Goal: Task Accomplishment & Management: Use online tool/utility

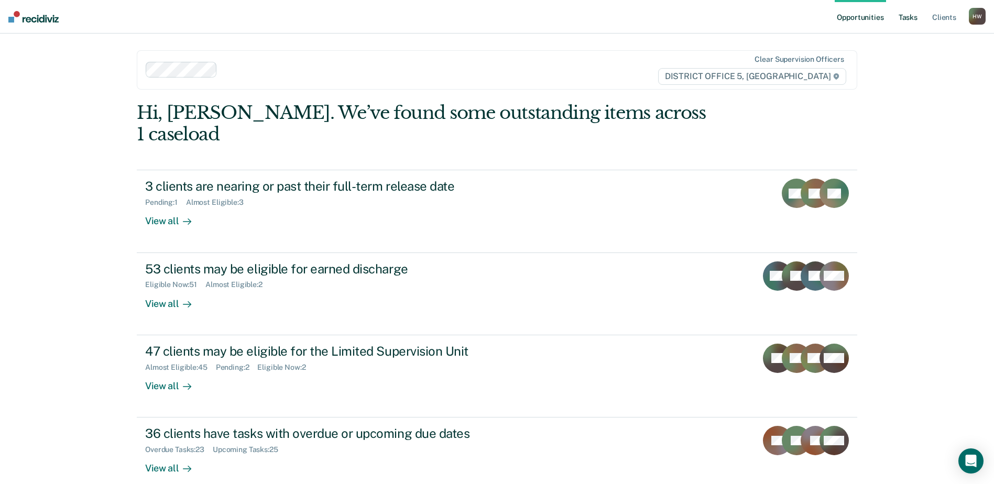
click at [912, 16] on link "Tasks" at bounding box center [908, 17] width 23 height 34
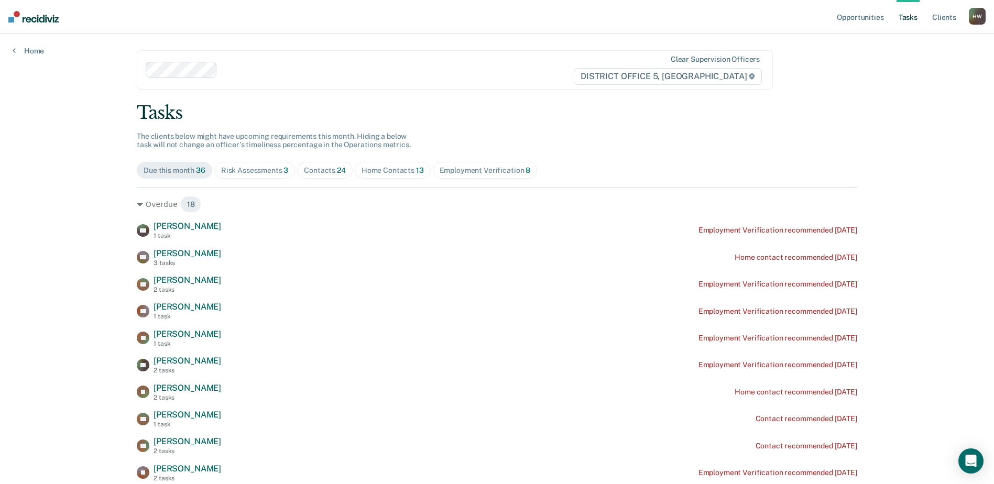
click at [324, 170] on div "Contacts 24" at bounding box center [325, 170] width 42 height 9
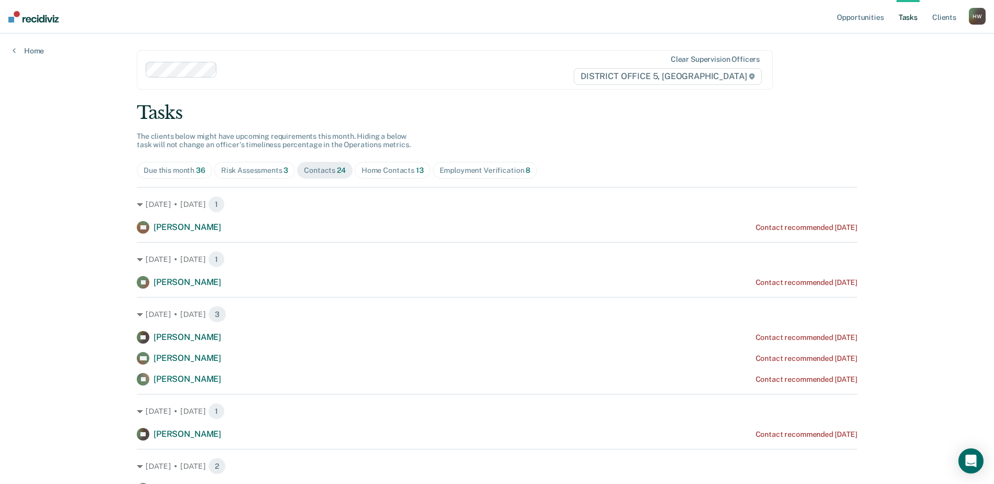
click at [385, 173] on div "Home Contacts 13" at bounding box center [393, 170] width 62 height 9
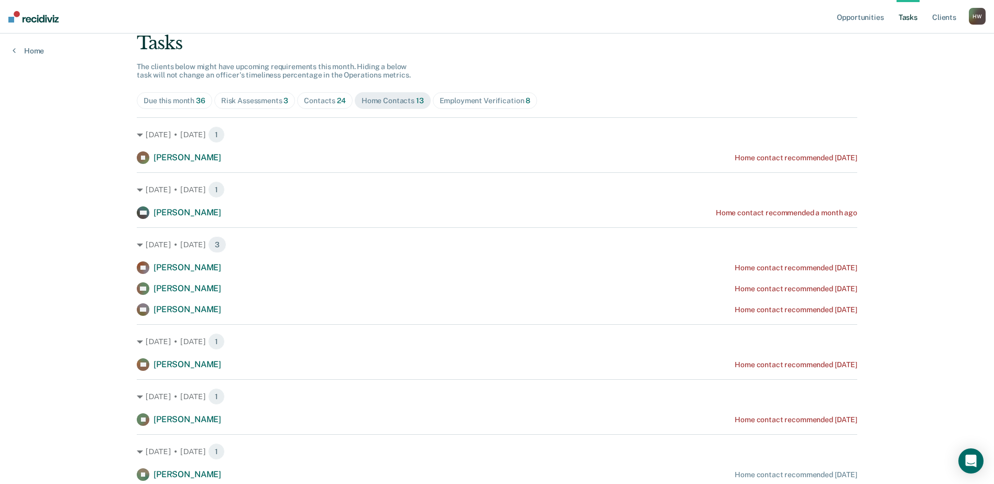
scroll to position [88, 0]
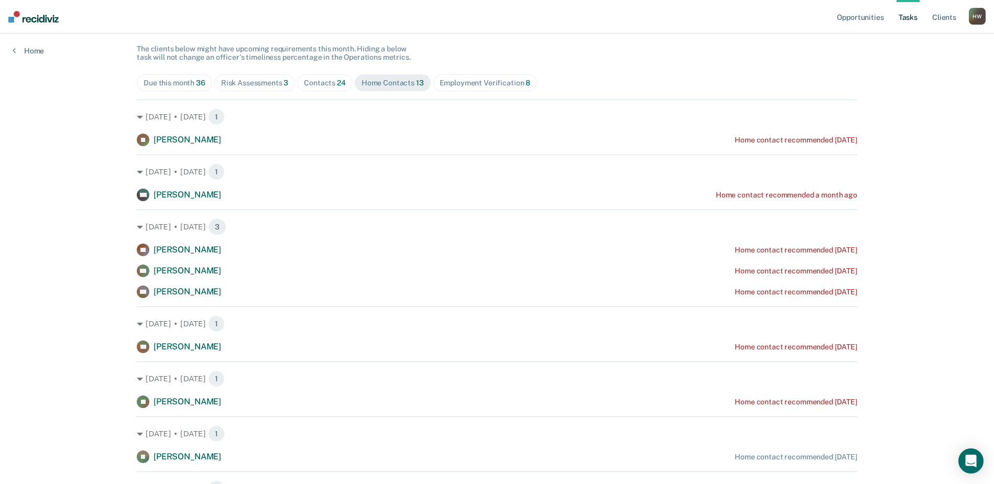
click at [325, 83] on div "Contacts 24" at bounding box center [325, 83] width 42 height 9
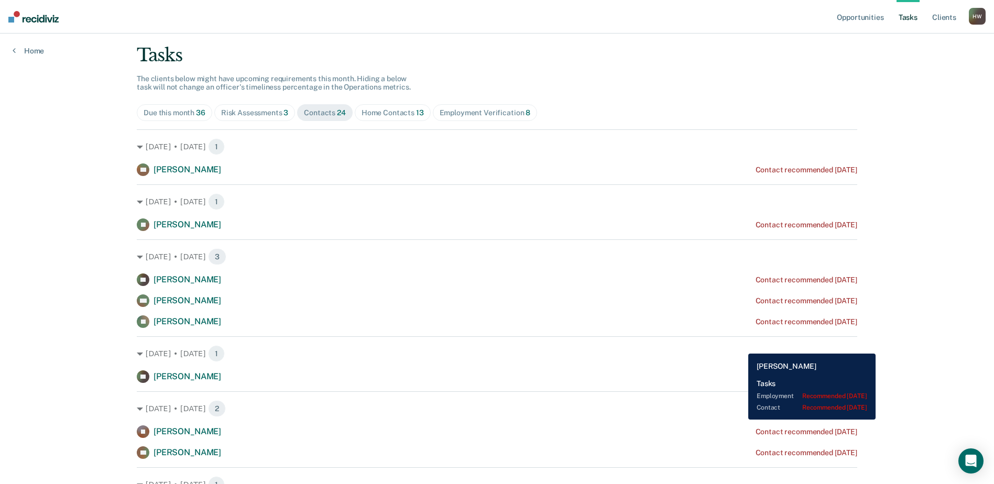
scroll to position [52, 0]
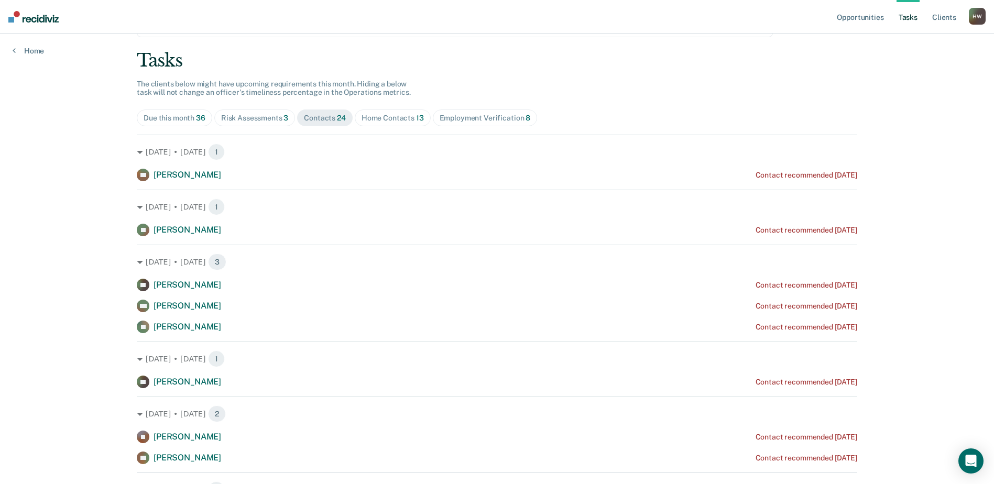
click at [259, 120] on div "Risk Assessments 3" at bounding box center [255, 118] width 68 height 9
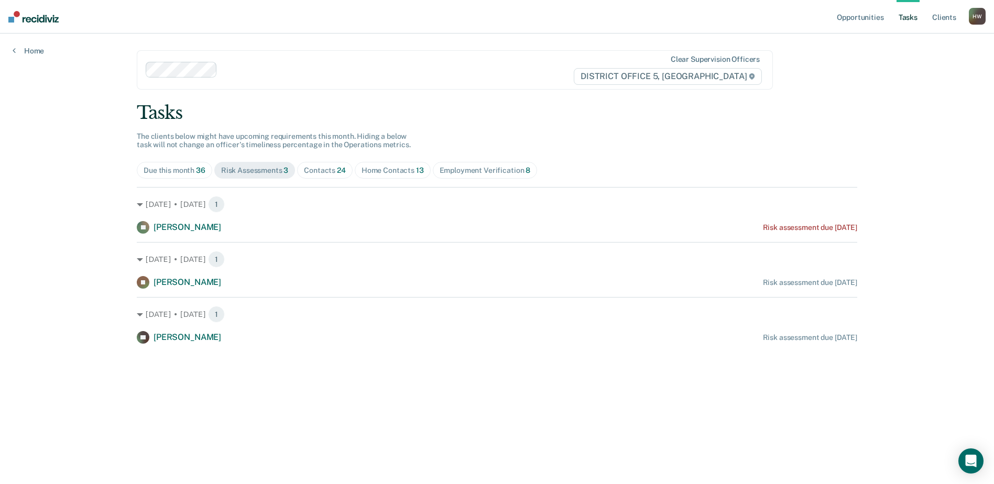
scroll to position [0, 0]
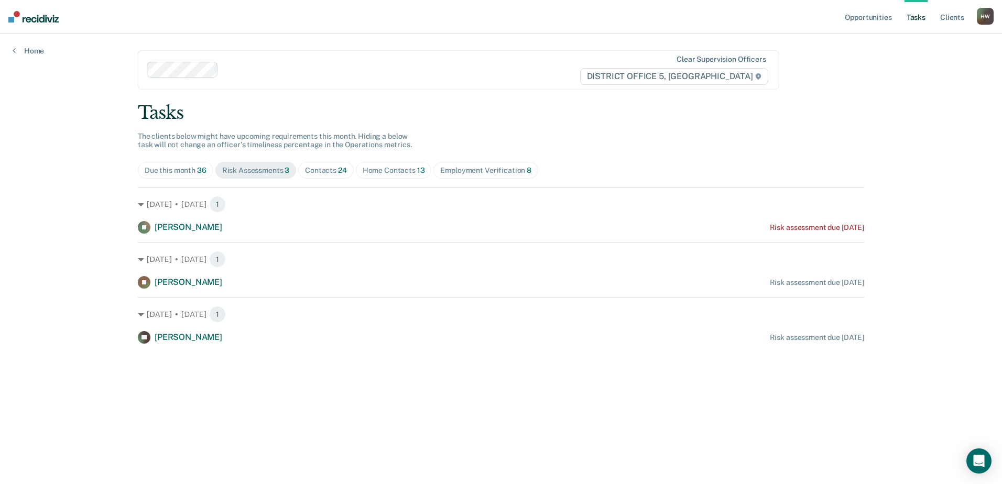
click at [333, 173] on div "Contacts 24" at bounding box center [326, 170] width 42 height 9
